Goal: Navigation & Orientation: Find specific page/section

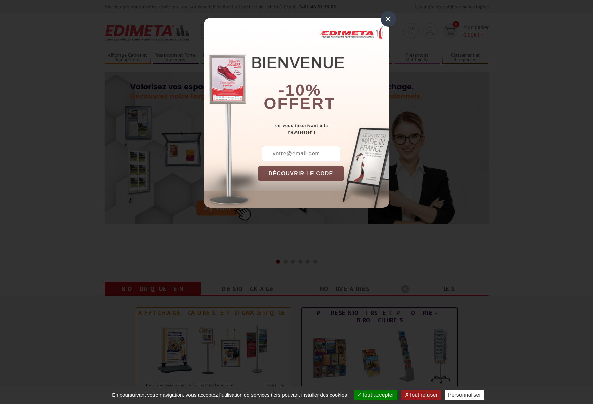
click at [387, 20] on div "×" at bounding box center [387, 18] width 15 height 15
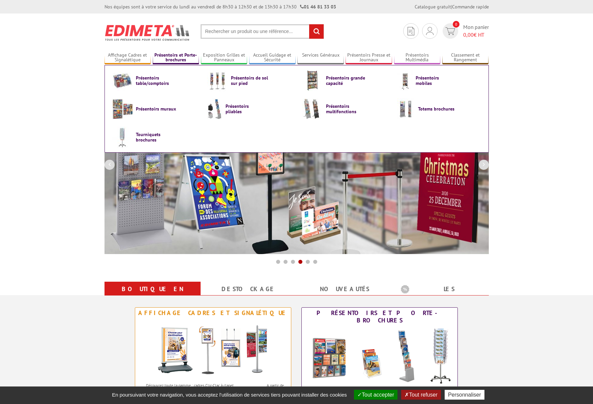
click at [171, 57] on link "Présentoirs et Porte-brochures" at bounding box center [176, 57] width 46 height 11
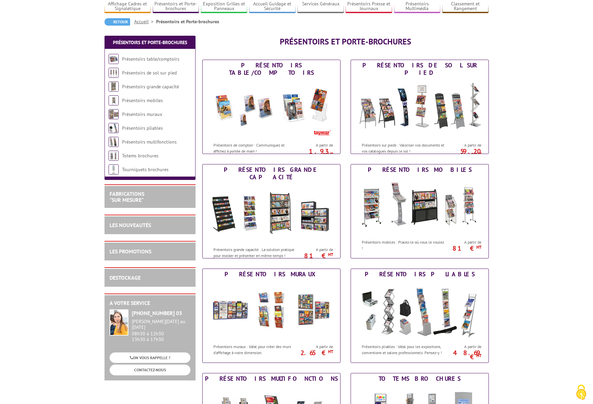
scroll to position [34, 0]
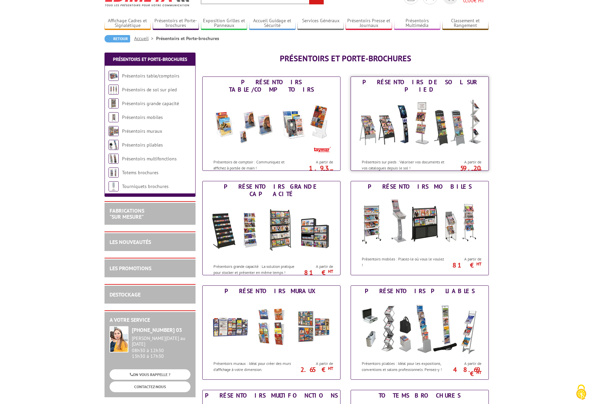
click at [437, 121] on img at bounding box center [419, 125] width 125 height 61
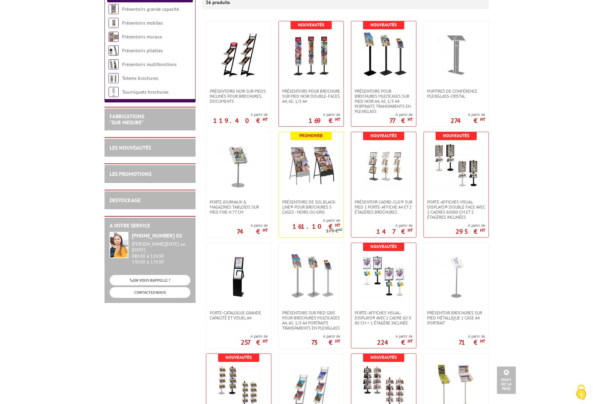
scroll to position [69, 0]
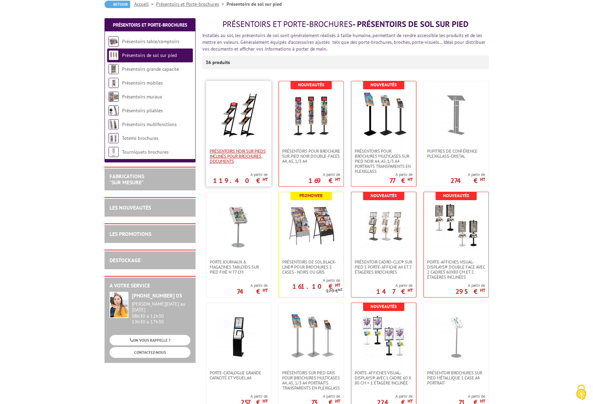
click at [245, 158] on span "Présentoirs NOIR sur pieds inclinés pour brochures, documents" at bounding box center [239, 156] width 58 height 15
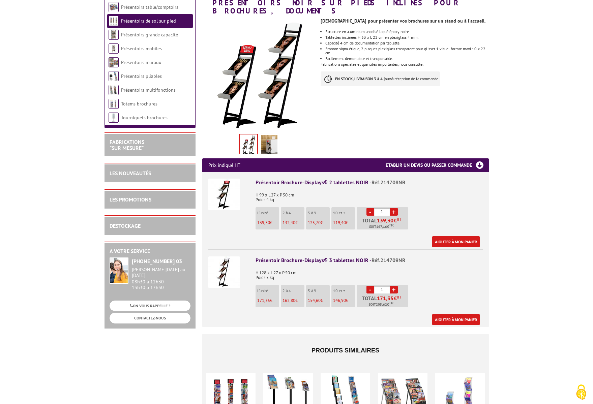
scroll to position [69, 0]
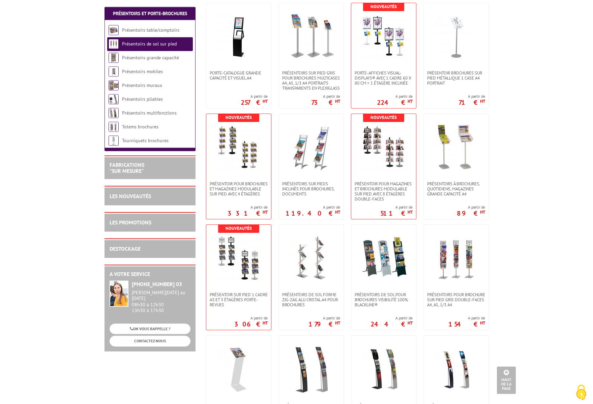
scroll to position [378, 0]
